Goal: Check status: Check status

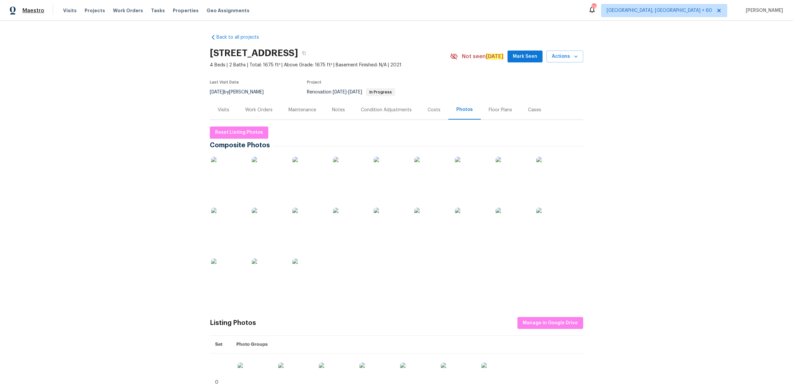
click at [39, 10] on span "Maestro" at bounding box center [33, 10] width 22 height 7
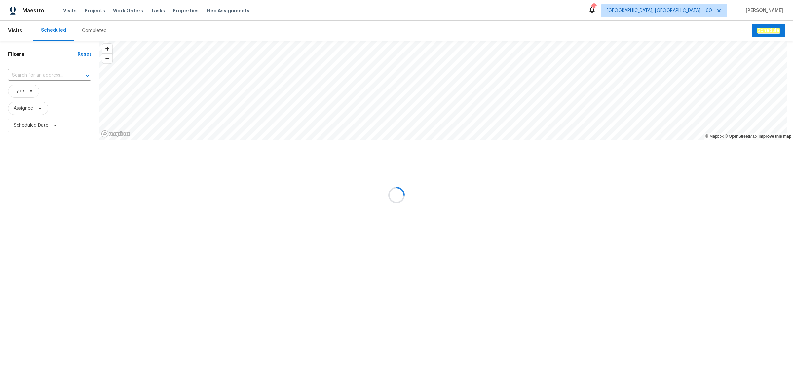
click at [92, 20] on div at bounding box center [396, 195] width 793 height 390
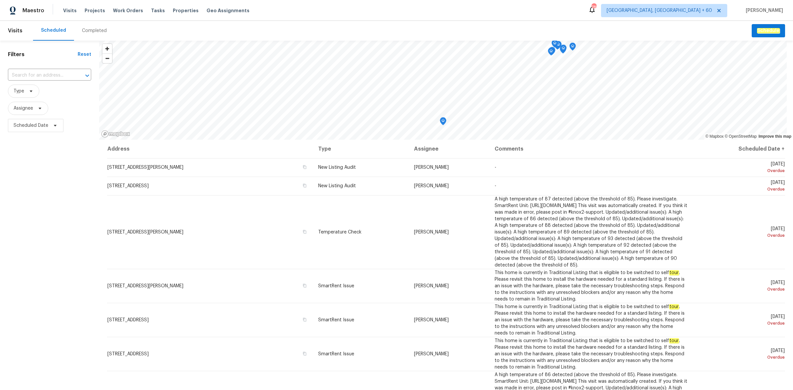
click at [104, 32] on div "Completed" at bounding box center [94, 31] width 41 height 20
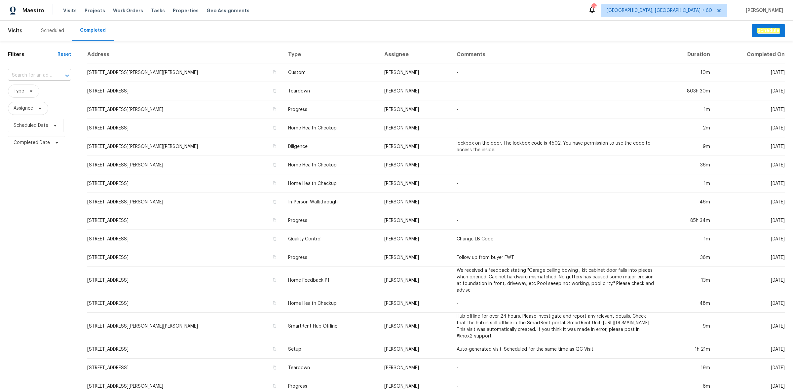
drag, startPoint x: 45, startPoint y: 73, endPoint x: 46, endPoint y: 77, distance: 3.7
click at [46, 77] on input "text" at bounding box center [30, 75] width 45 height 10
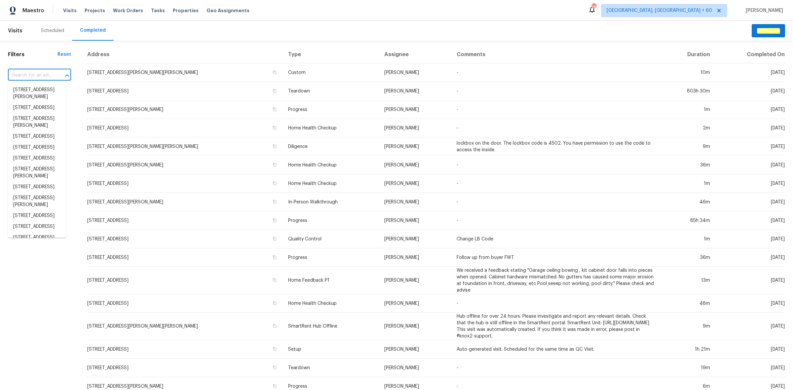
paste input "[STREET_ADDRESS]"
type input "[STREET_ADDRESS]"
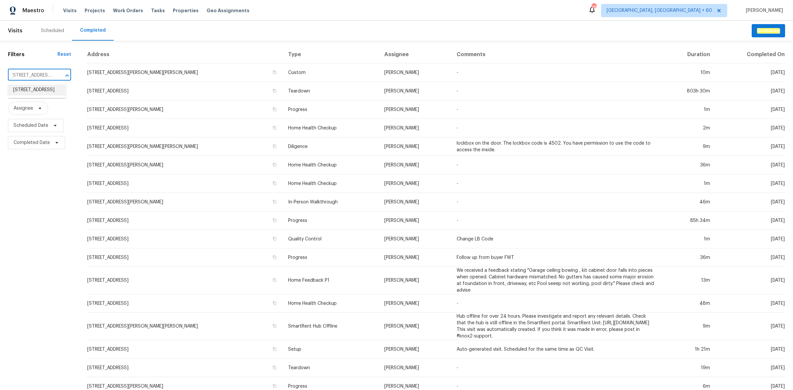
click at [47, 87] on li "[STREET_ADDRESS]" at bounding box center [37, 90] width 58 height 11
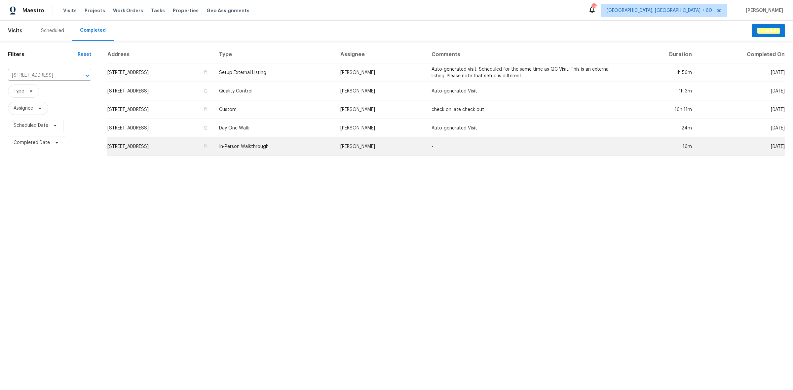
click at [273, 143] on td "In-Person Walkthrough" at bounding box center [274, 147] width 121 height 19
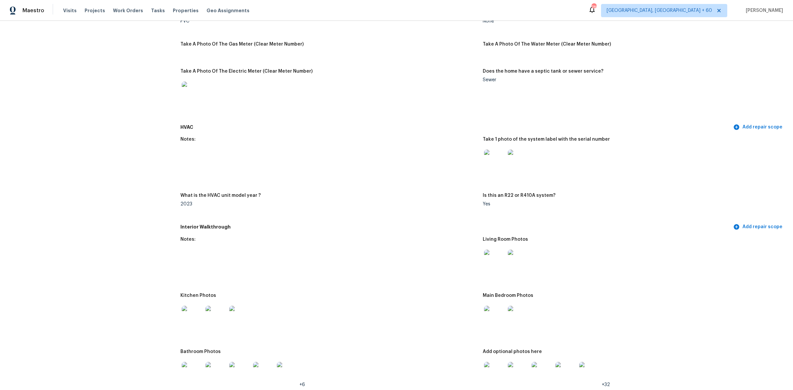
scroll to position [496, 0]
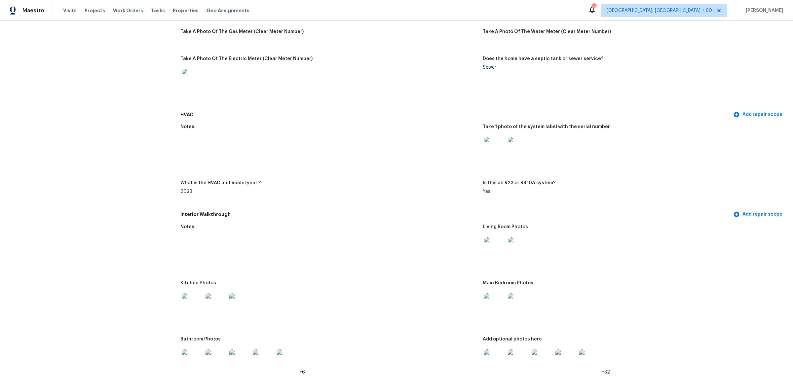
click at [490, 243] on img at bounding box center [494, 247] width 21 height 21
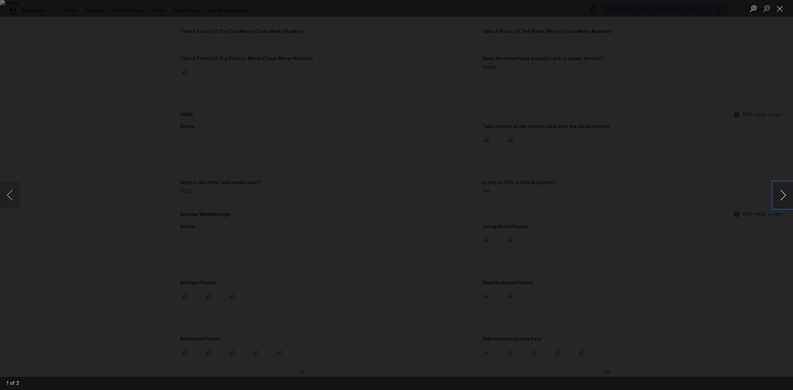
click at [784, 195] on button "Next image" at bounding box center [784, 195] width 20 height 26
click at [783, 195] on button "Next image" at bounding box center [784, 195] width 20 height 26
